Goal: Navigation & Orientation: Find specific page/section

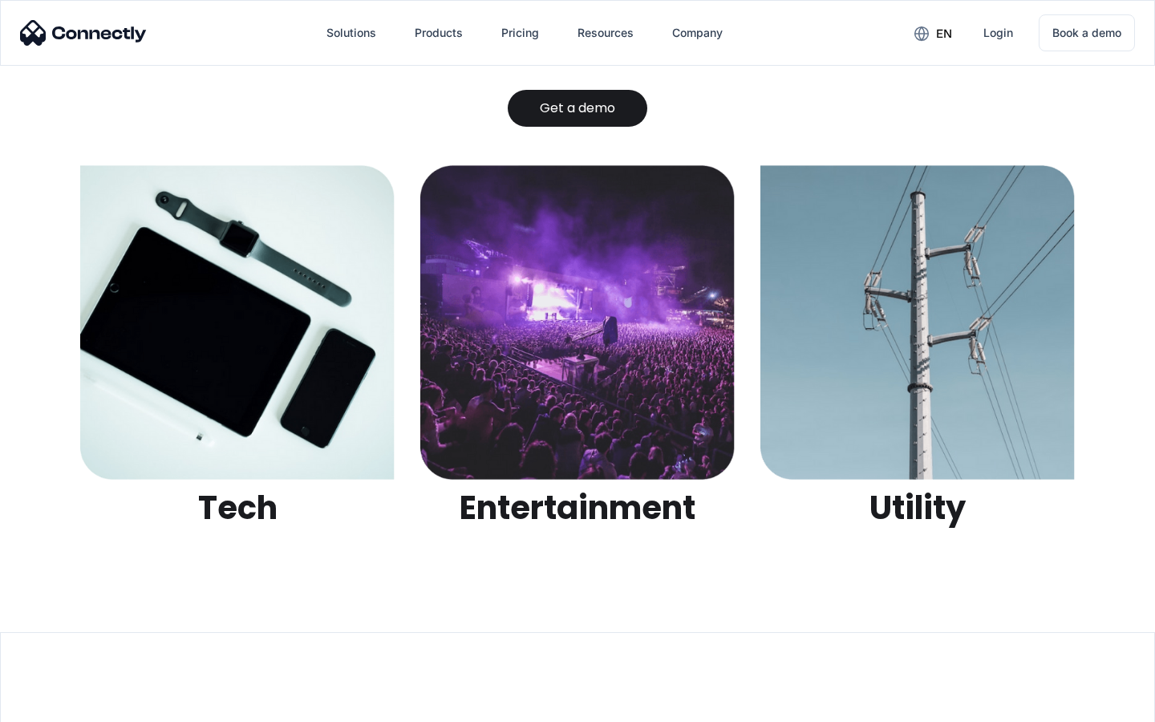
scroll to position [5059, 0]
